Goal: Task Accomplishment & Management: Complete application form

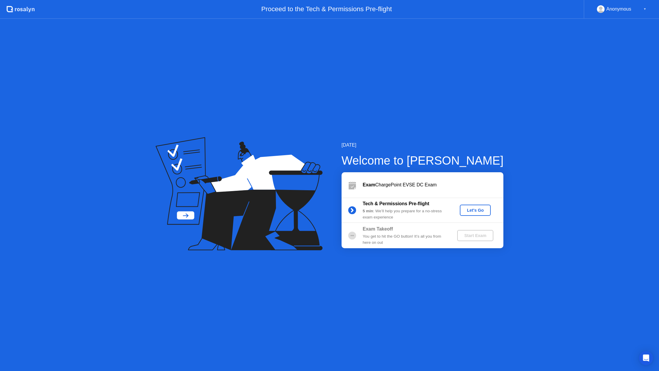
click at [475, 208] on div "Let's Go" at bounding box center [476, 210] width 26 height 5
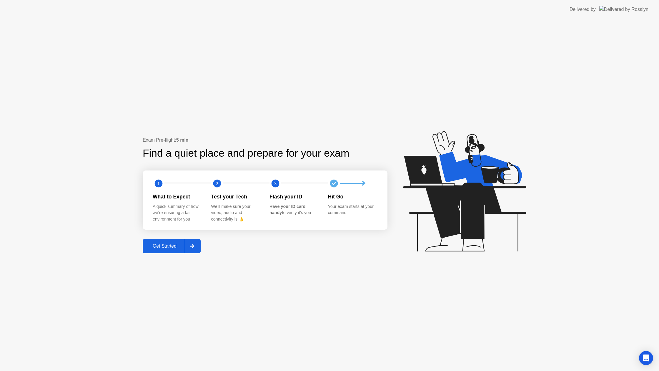
click at [167, 250] on button "Get Started" at bounding box center [172, 246] width 58 height 14
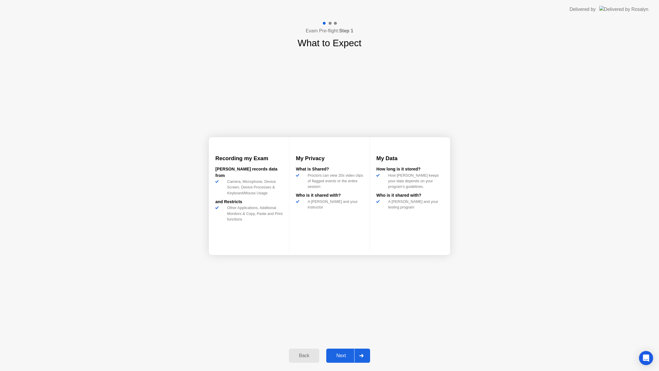
click at [347, 358] on div "Next" at bounding box center [341, 355] width 26 height 5
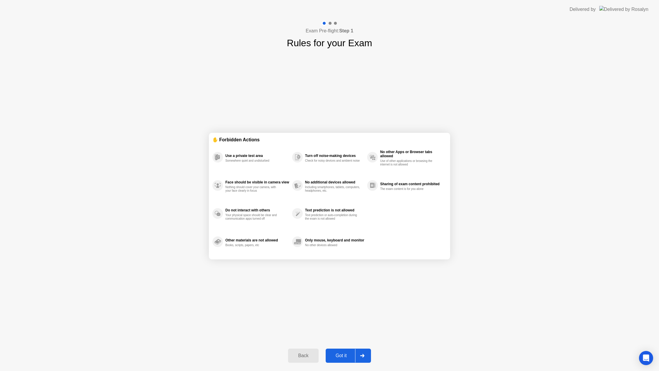
click at [350, 355] on div "Got it" at bounding box center [342, 355] width 28 height 5
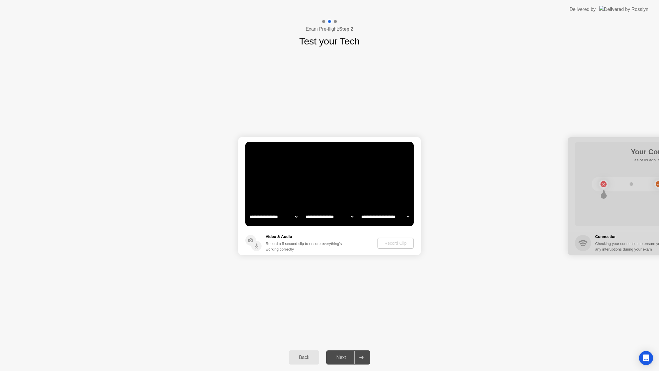
select select "**********"
select select "*******"
click at [399, 244] on div "Record Clip" at bounding box center [396, 243] width 32 height 5
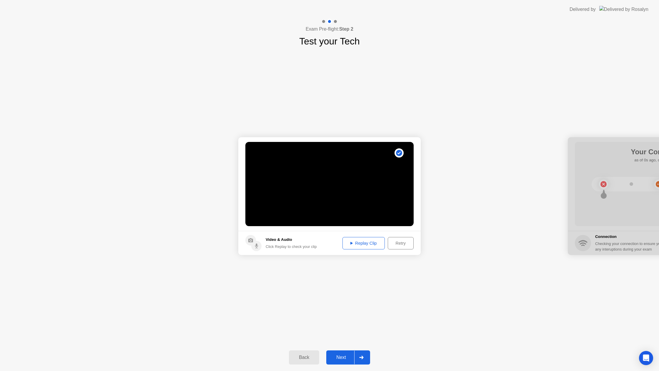
click at [361, 243] on div "Replay Clip" at bounding box center [364, 243] width 38 height 5
click at [372, 245] on div "Replay Clip" at bounding box center [364, 243] width 38 height 5
click at [366, 243] on div "Replay Clip" at bounding box center [364, 243] width 38 height 5
click at [346, 356] on div "Next" at bounding box center [341, 357] width 26 height 5
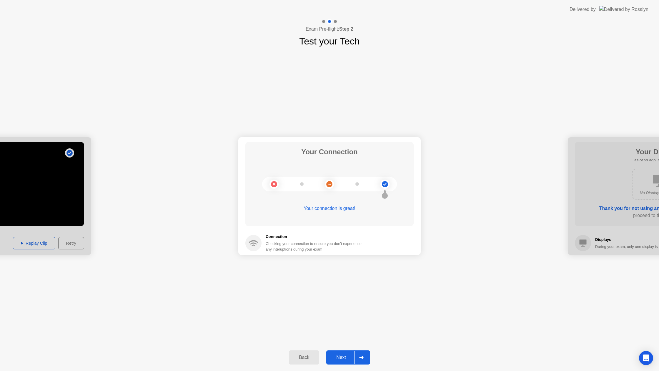
click at [345, 359] on div "Next" at bounding box center [341, 357] width 26 height 5
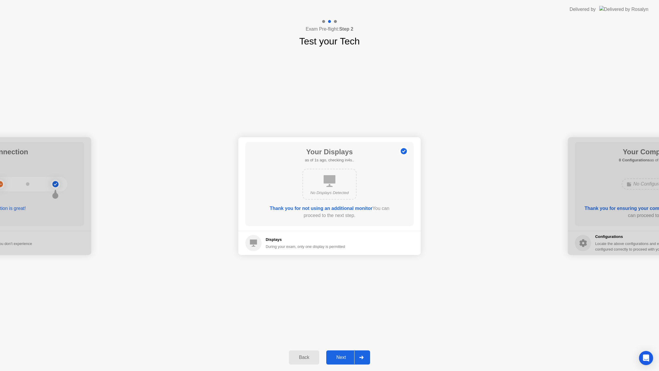
click at [339, 359] on div "Next" at bounding box center [341, 357] width 26 height 5
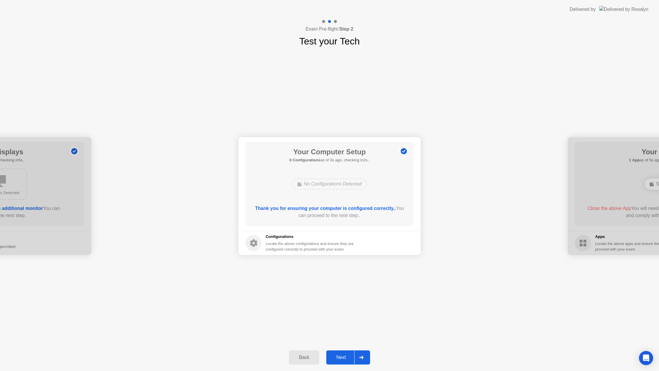
click at [339, 359] on div "Next" at bounding box center [341, 357] width 26 height 5
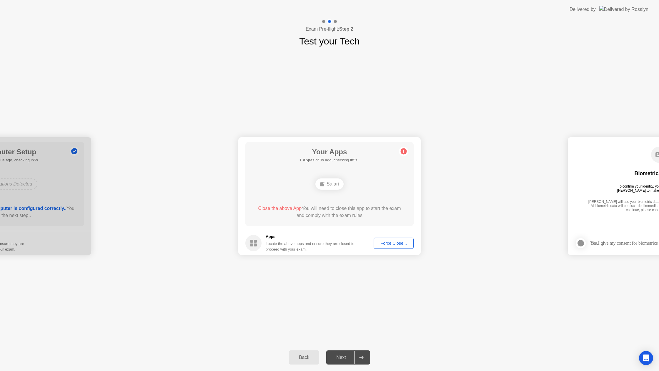
click at [294, 283] on div "**********" at bounding box center [329, 196] width 659 height 296
drag, startPoint x: 647, startPoint y: 4, endPoint x: 650, endPoint y: 2, distance: 3.8
click at [647, 4] on div "Delivered by" at bounding box center [609, 9] width 79 height 19
click at [403, 245] on div "Force Close..." at bounding box center [394, 243] width 36 height 5
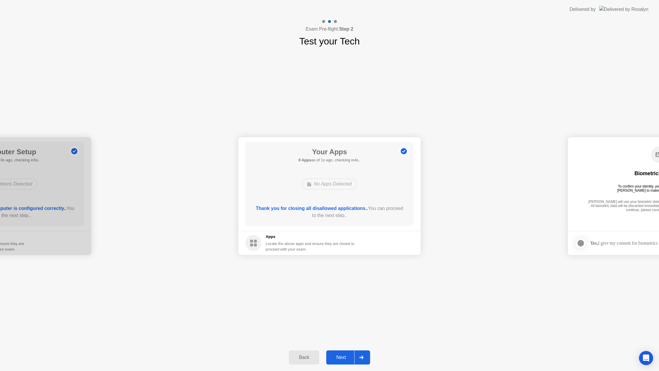
click at [342, 358] on div "Next" at bounding box center [341, 357] width 26 height 5
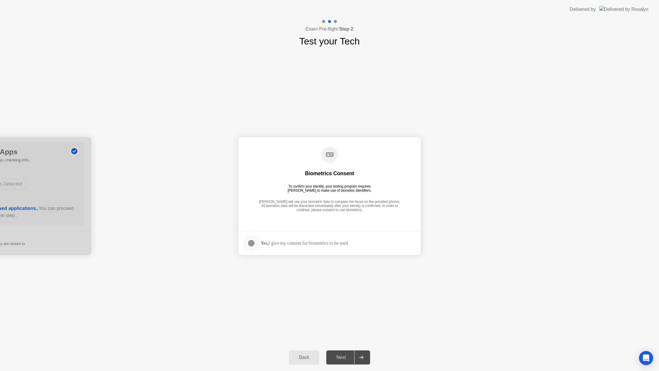
click at [251, 244] on div at bounding box center [251, 243] width 7 height 7
click at [346, 353] on button "Next" at bounding box center [348, 357] width 44 height 14
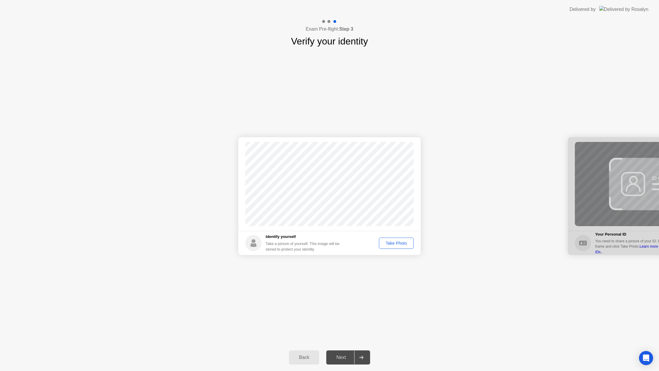
click at [395, 241] on div "Take Photo" at bounding box center [396, 243] width 31 height 5
click at [347, 355] on div "Next" at bounding box center [341, 357] width 26 height 5
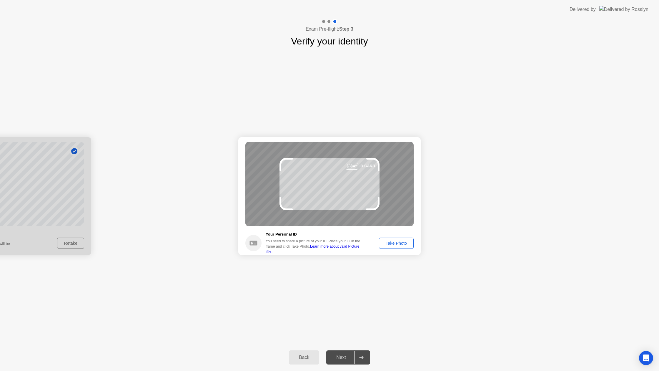
click at [397, 244] on div "Take Photo" at bounding box center [396, 243] width 31 height 5
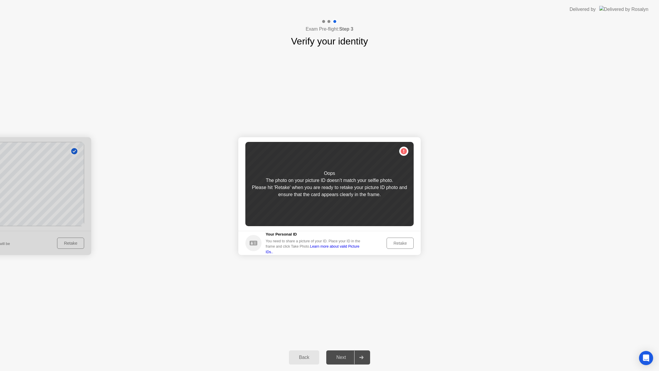
click at [396, 244] on div "Retake" at bounding box center [400, 243] width 23 height 5
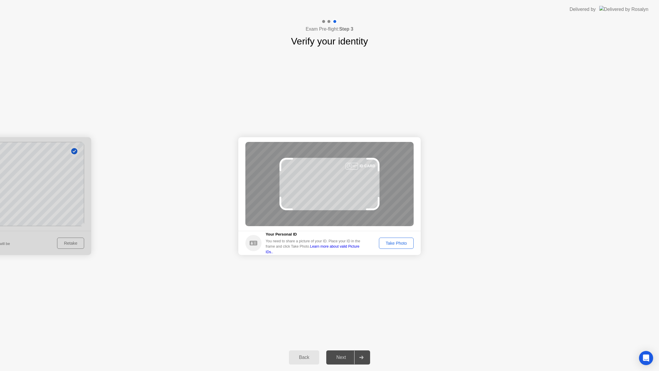
click at [396, 244] on div "Take Photo" at bounding box center [396, 243] width 31 height 5
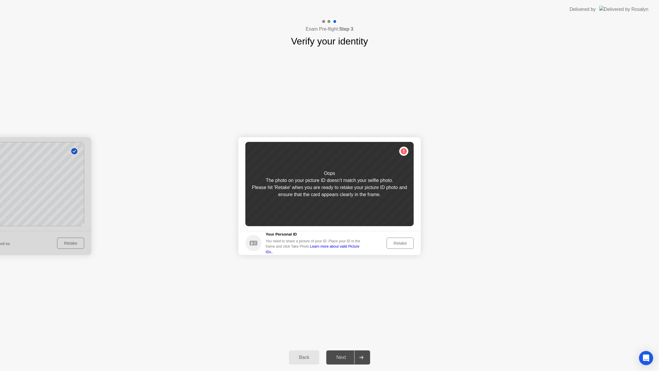
click at [311, 358] on div "Back" at bounding box center [304, 357] width 27 height 5
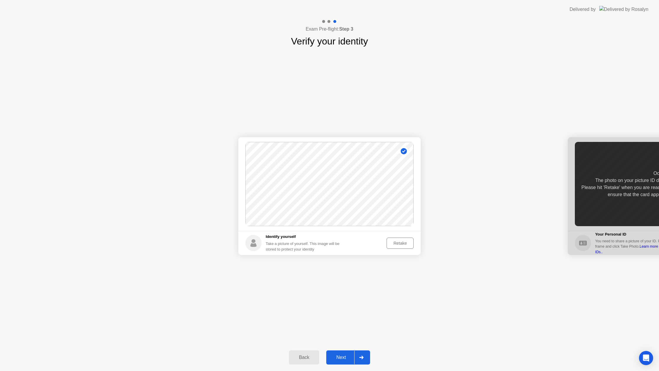
click at [398, 238] on button "Retake" at bounding box center [400, 243] width 27 height 11
click at [396, 245] on div "Take Photo" at bounding box center [396, 243] width 31 height 5
click at [339, 359] on div "Next" at bounding box center [341, 357] width 26 height 5
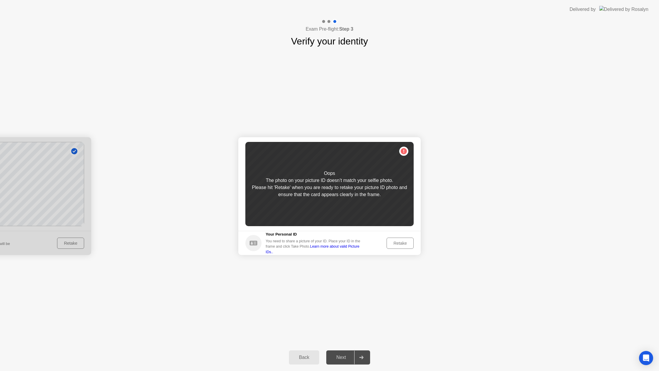
click at [406, 244] on div "Retake" at bounding box center [400, 243] width 23 height 5
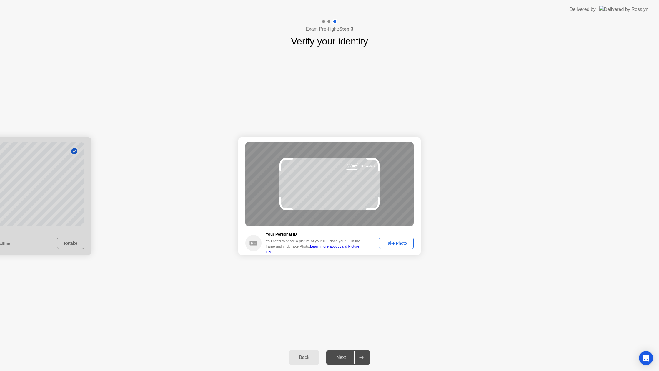
click at [405, 244] on div "Take Photo" at bounding box center [396, 243] width 31 height 5
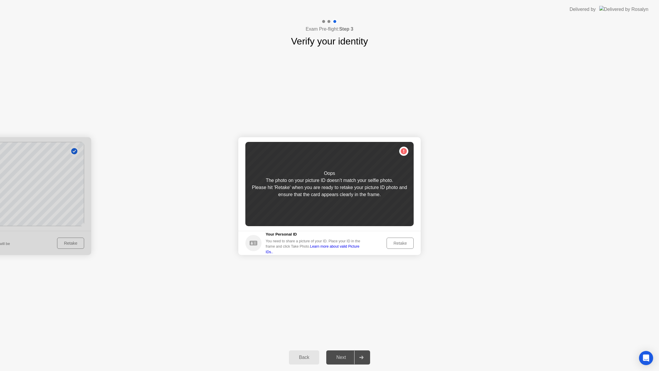
click at [405, 244] on div "Retake" at bounding box center [400, 243] width 23 height 5
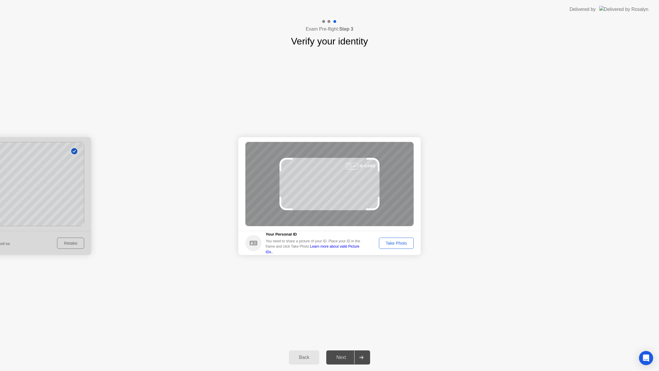
click at [405, 243] on div "Take Photo" at bounding box center [396, 243] width 31 height 5
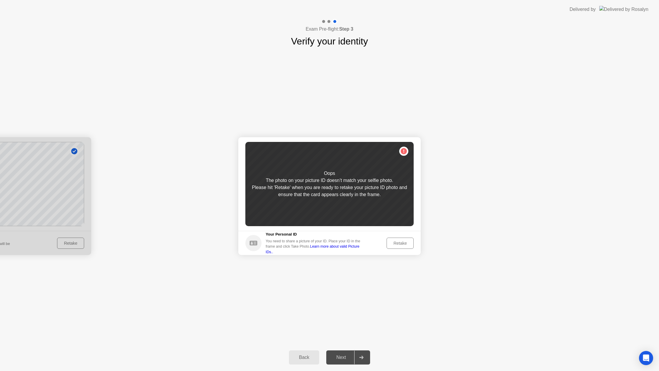
click at [405, 243] on div "Retake" at bounding box center [400, 243] width 23 height 5
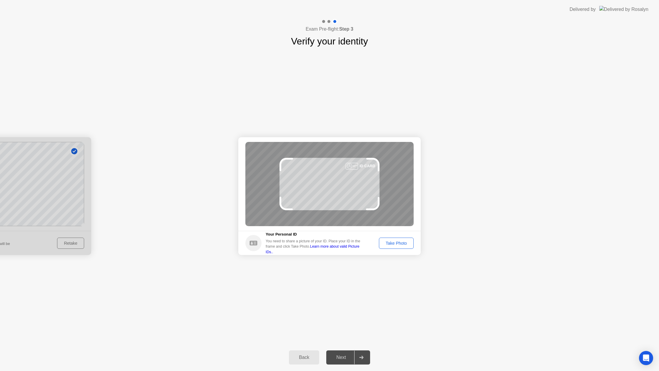
click at [348, 250] on link "Learn more about valid Picture IDs.." at bounding box center [313, 248] width 94 height 9
click at [356, 167] on div at bounding box center [352, 166] width 12 height 7
click at [366, 167] on div "ID CARD" at bounding box center [368, 166] width 16 height 6
click at [256, 246] on circle at bounding box center [254, 243] width 16 height 16
drag, startPoint x: 390, startPoint y: 161, endPoint x: 386, endPoint y: 170, distance: 10.0
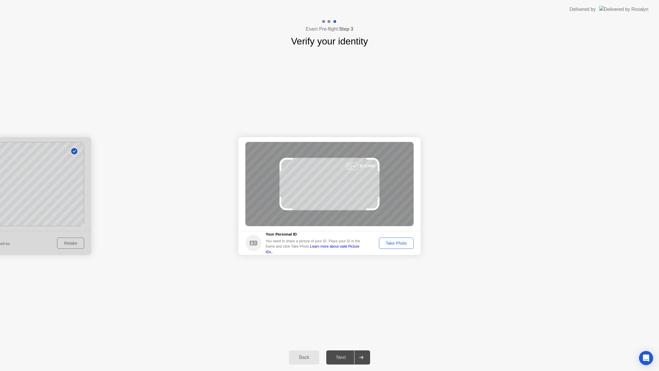
click at [391, 161] on div "ID CARD" at bounding box center [330, 184] width 168 height 84
drag, startPoint x: 380, startPoint y: 190, endPoint x: 390, endPoint y: 190, distance: 10.3
click at [390, 190] on div "ID CARD" at bounding box center [330, 184] width 168 height 84
click at [391, 243] on div "Take Photo" at bounding box center [396, 243] width 31 height 5
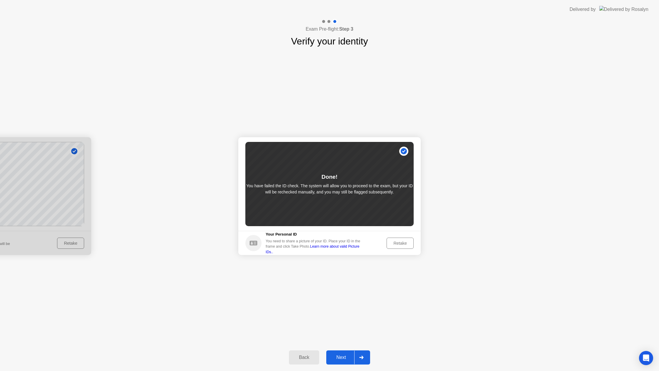
click at [344, 357] on div "Next" at bounding box center [341, 357] width 26 height 5
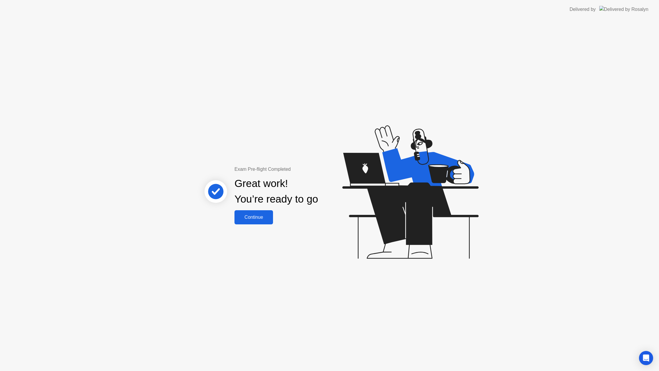
click at [251, 221] on button "Continue" at bounding box center [254, 217] width 39 height 14
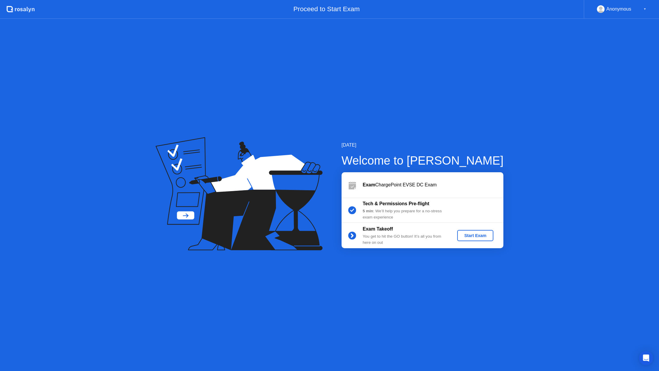
click at [479, 235] on div "Start Exam" at bounding box center [476, 235] width 32 height 5
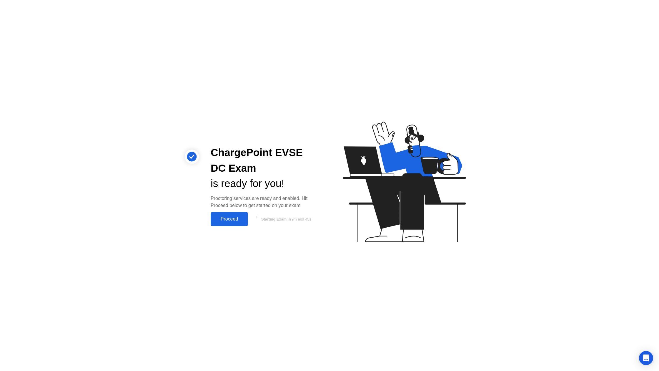
click at [241, 220] on div "Proceed" at bounding box center [230, 218] width 34 height 5
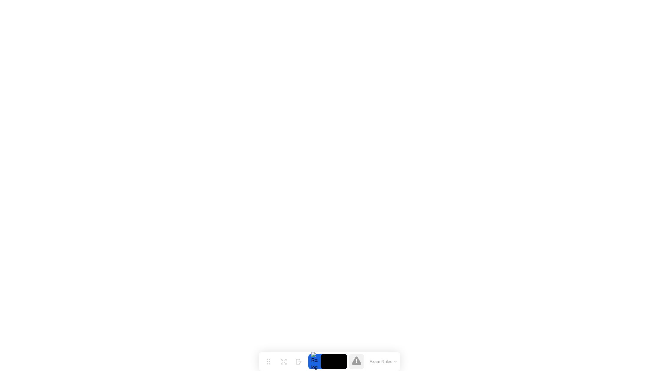
click at [397, 361] on icon at bounding box center [396, 361] width 2 height 1
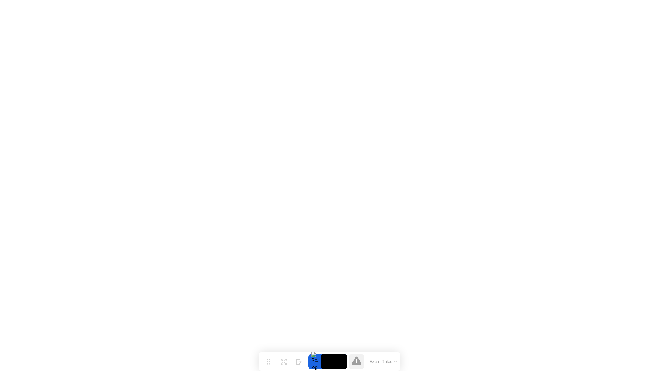
click at [397, 362] on icon at bounding box center [395, 362] width 3 height 2
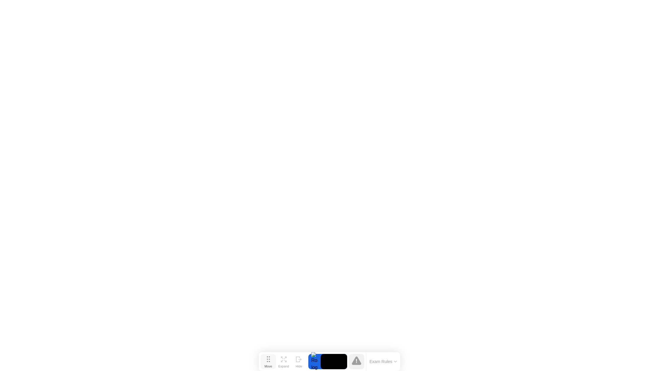
click at [272, 364] on div "Move" at bounding box center [269, 366] width 8 height 4
click at [287, 362] on button "Expand" at bounding box center [283, 361] width 15 height 15
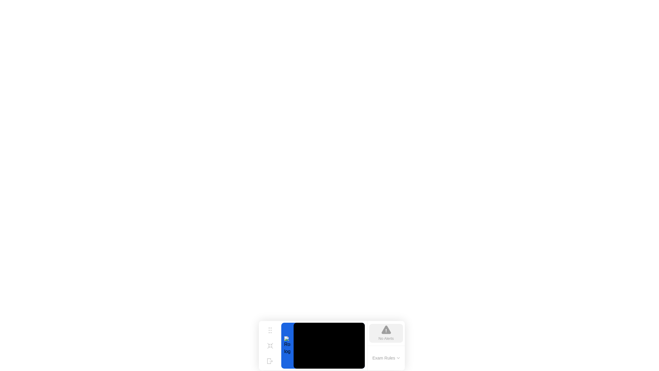
drag, startPoint x: 328, startPoint y: 353, endPoint x: 336, endPoint y: 345, distance: 11.0
click at [336, 346] on video at bounding box center [329, 346] width 71 height 46
